Goal: Check status: Check status

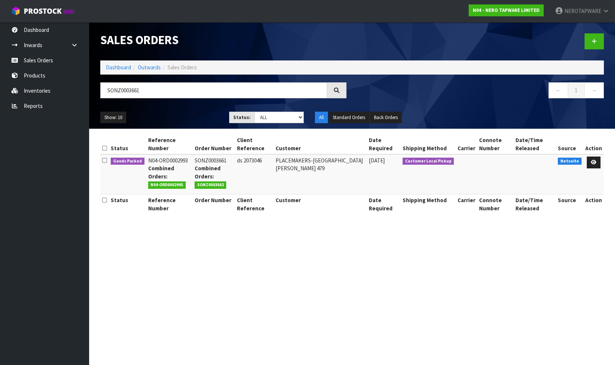
type input "SONZ0003661"
click at [216, 159] on td "SONZ0003661 Combined Orders: SONZ0003662" at bounding box center [214, 174] width 42 height 40
copy td "SONZ0003661"
click at [435, 296] on section "Sales Orders Dashboard Outwards Sales Orders SONZ0003661 ← 1 → Show: 10 5 10 25…" at bounding box center [307, 182] width 615 height 365
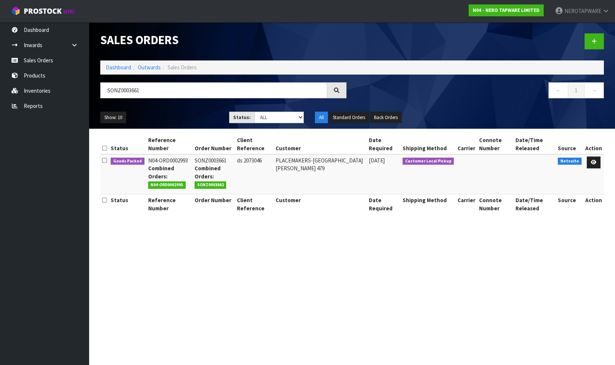
click at [201, 158] on td "SONZ0003661 Combined Orders: SONZ0003662" at bounding box center [214, 174] width 42 height 40
copy td "SONZ0003661"
